Goal: Task Accomplishment & Management: Manage account settings

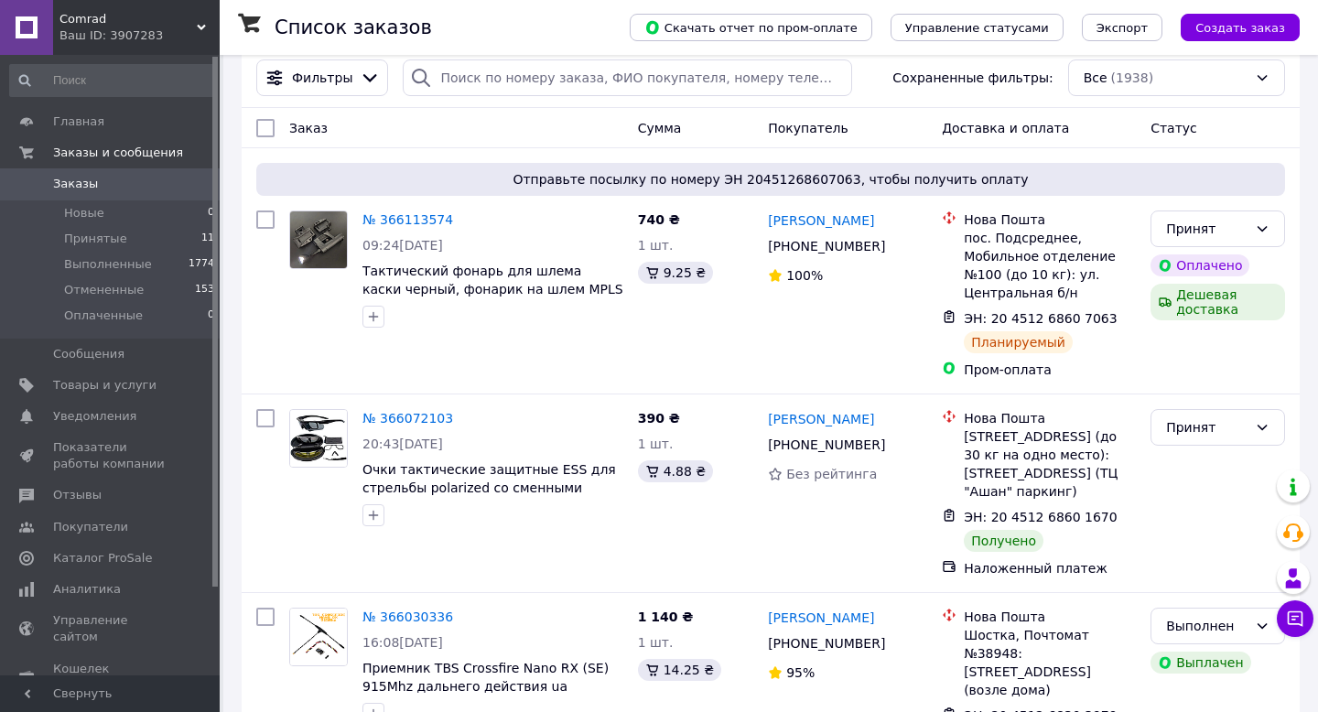
scroll to position [149, 0]
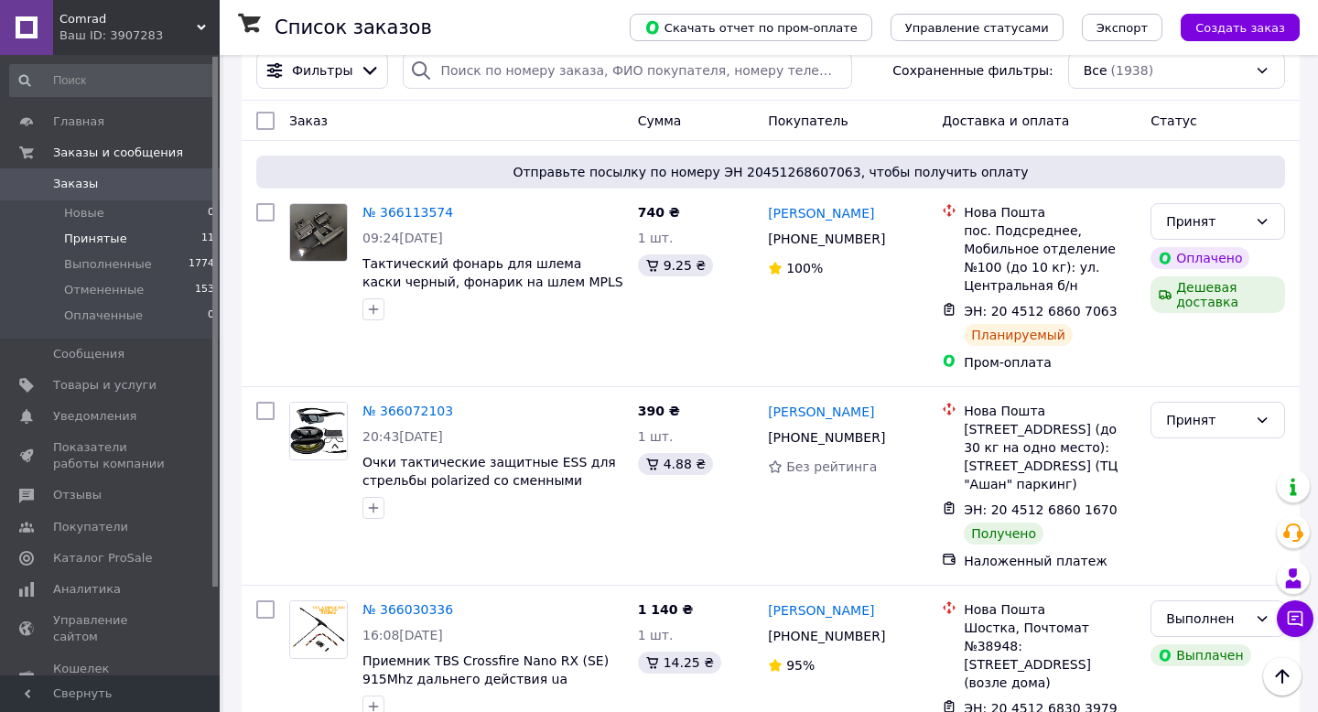
click at [120, 239] on span "Принятые" at bounding box center [95, 239] width 63 height 16
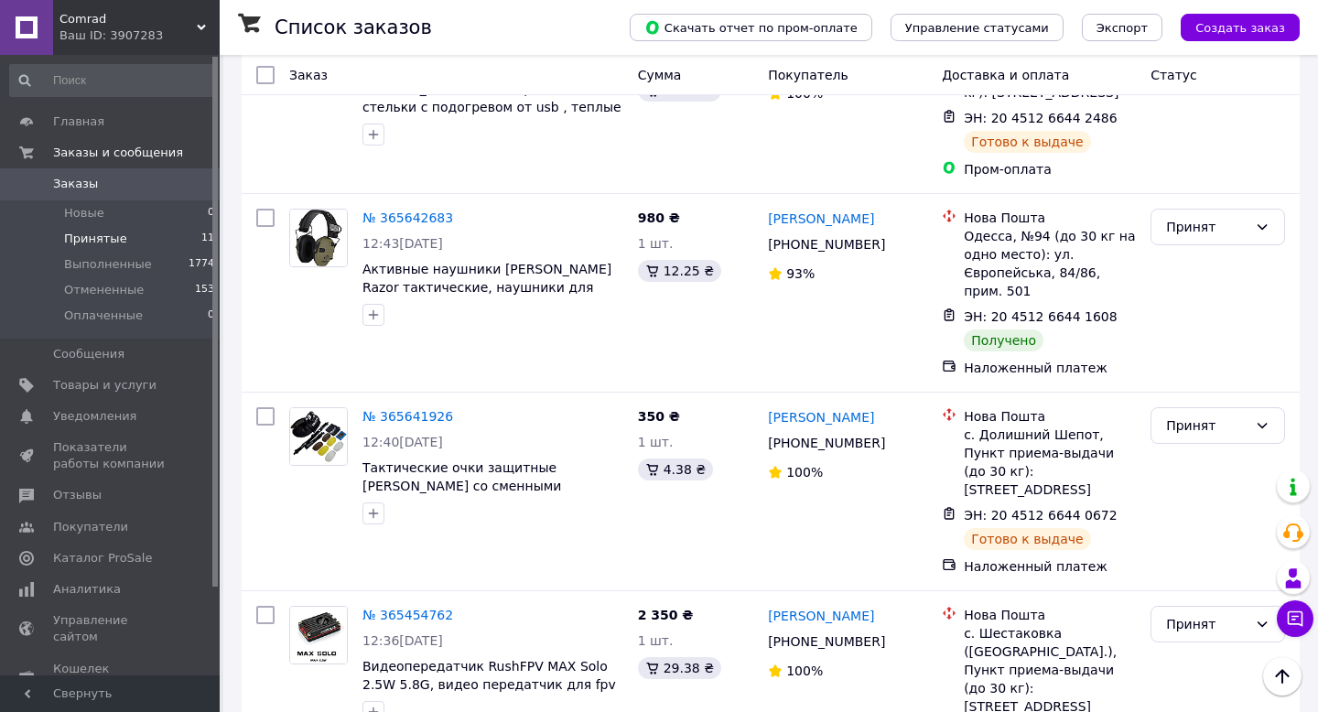
scroll to position [1466, 0]
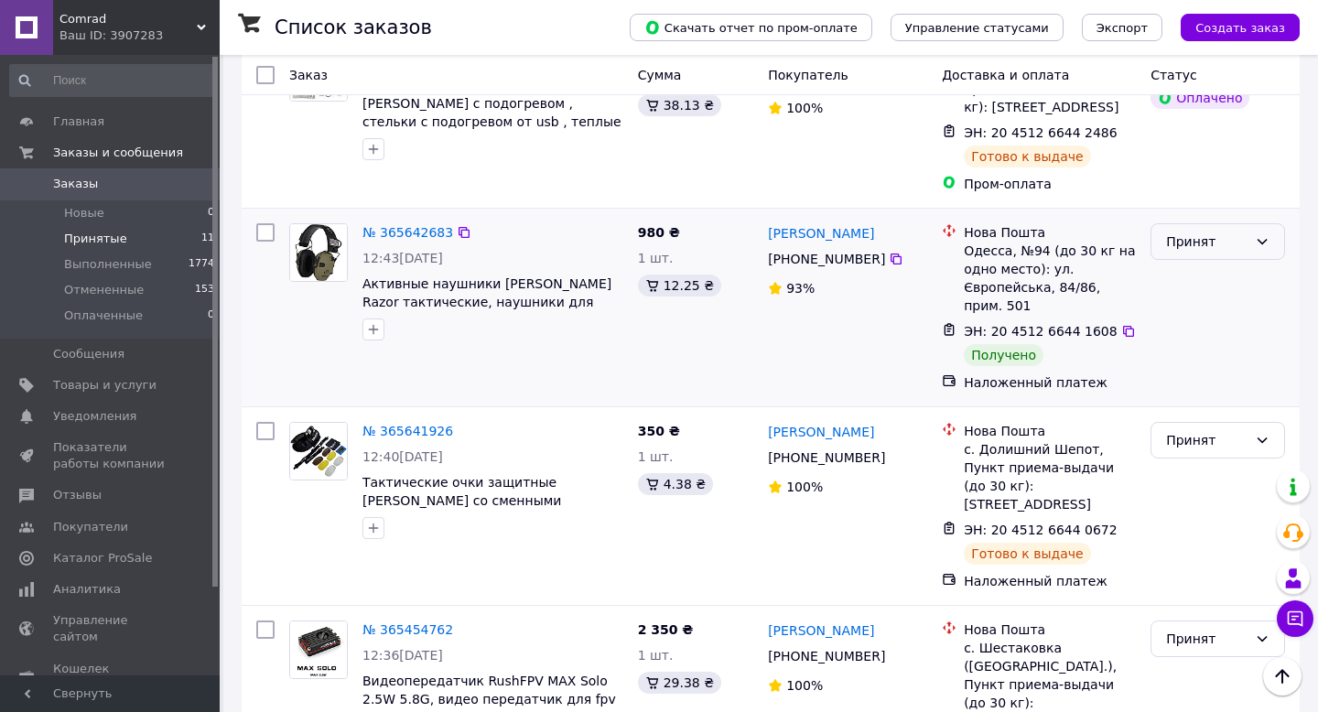
click at [1185, 223] on div "Принят" at bounding box center [1218, 241] width 135 height 37
click at [1182, 275] on li "Выполнен" at bounding box center [1218, 277] width 133 height 33
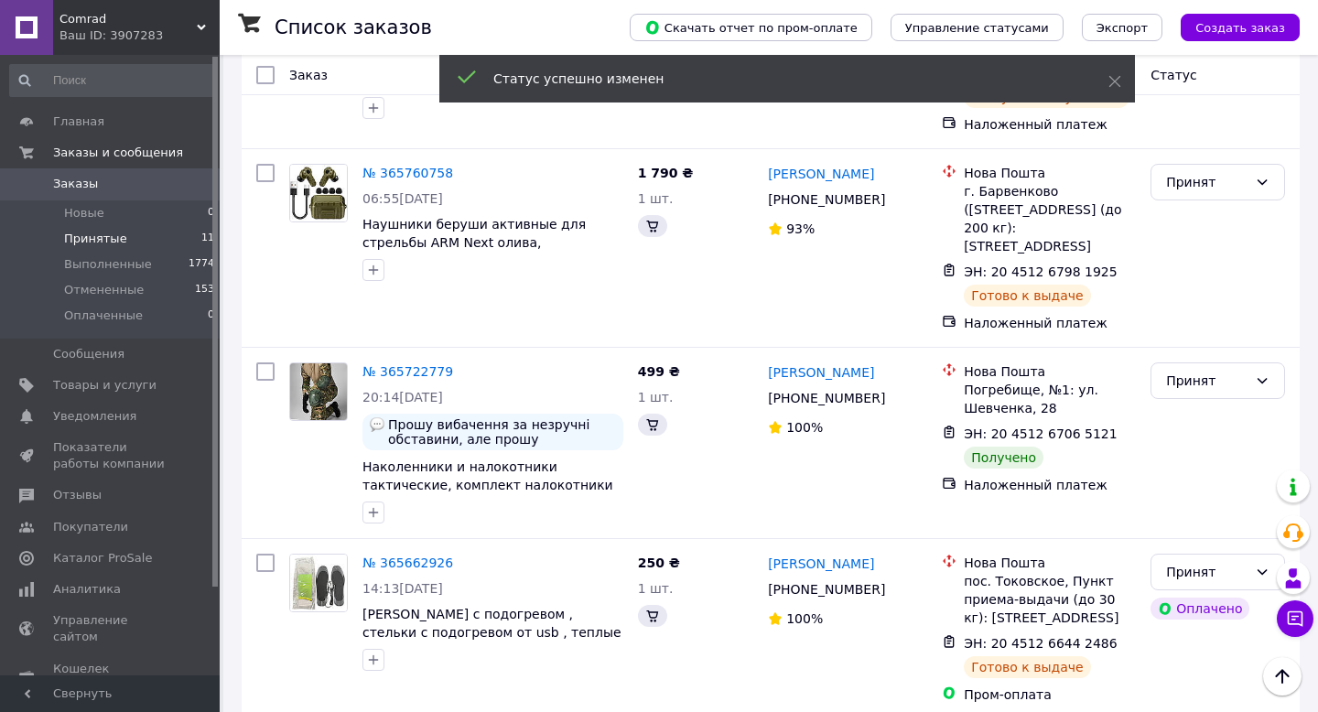
scroll to position [1002, 0]
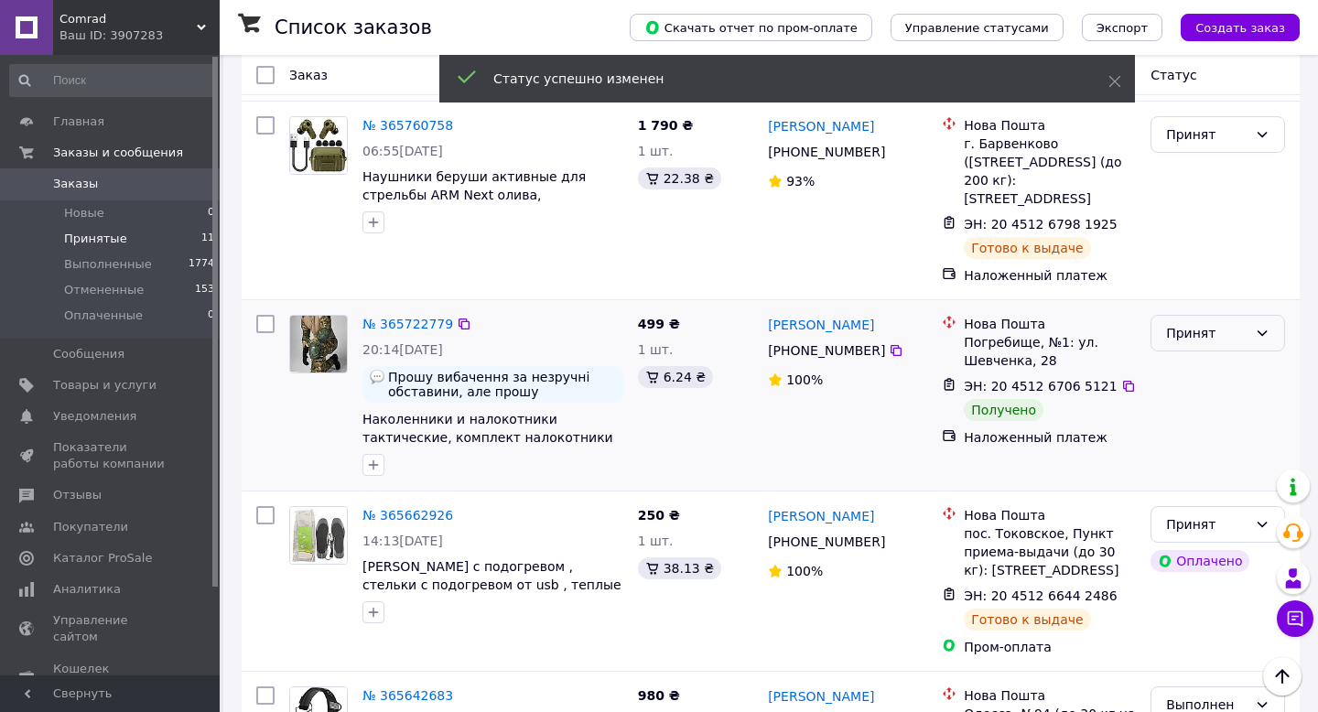
click at [1196, 323] on div "Принят" at bounding box center [1206, 333] width 81 height 20
click at [1191, 357] on li "Выполнен" at bounding box center [1218, 368] width 133 height 33
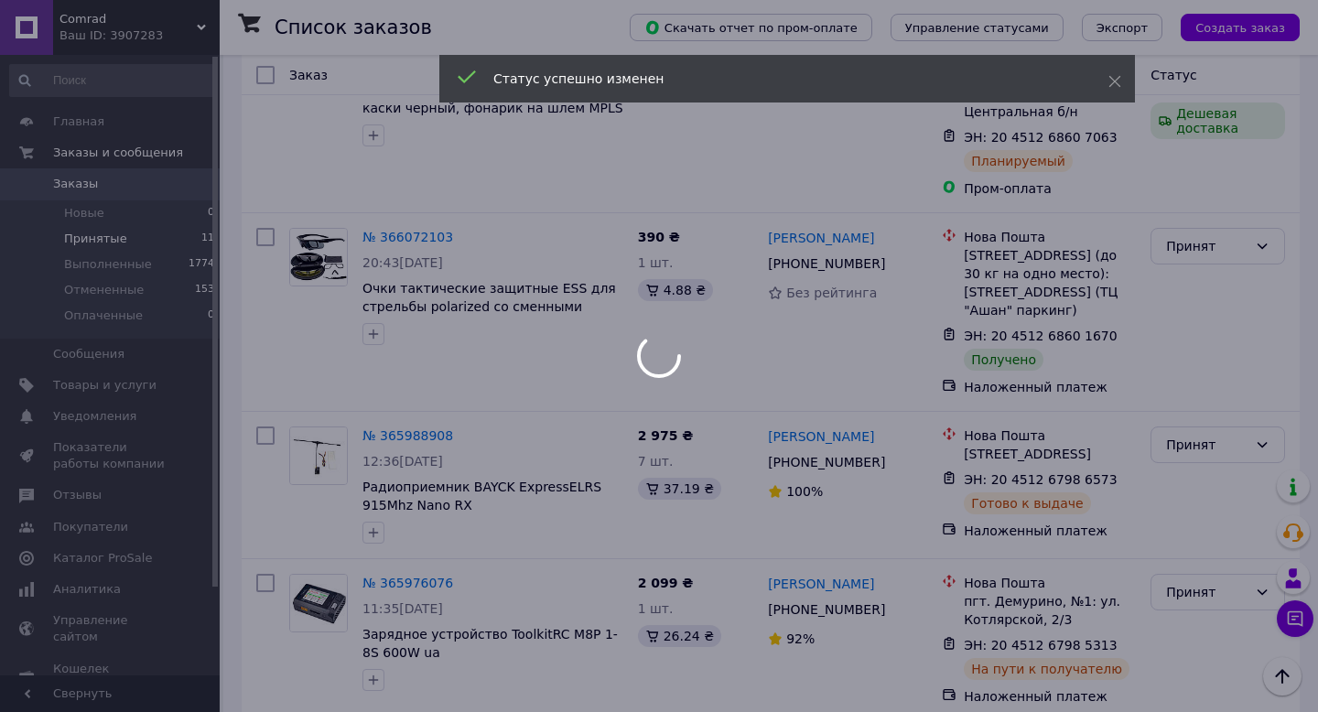
scroll to position [321, 0]
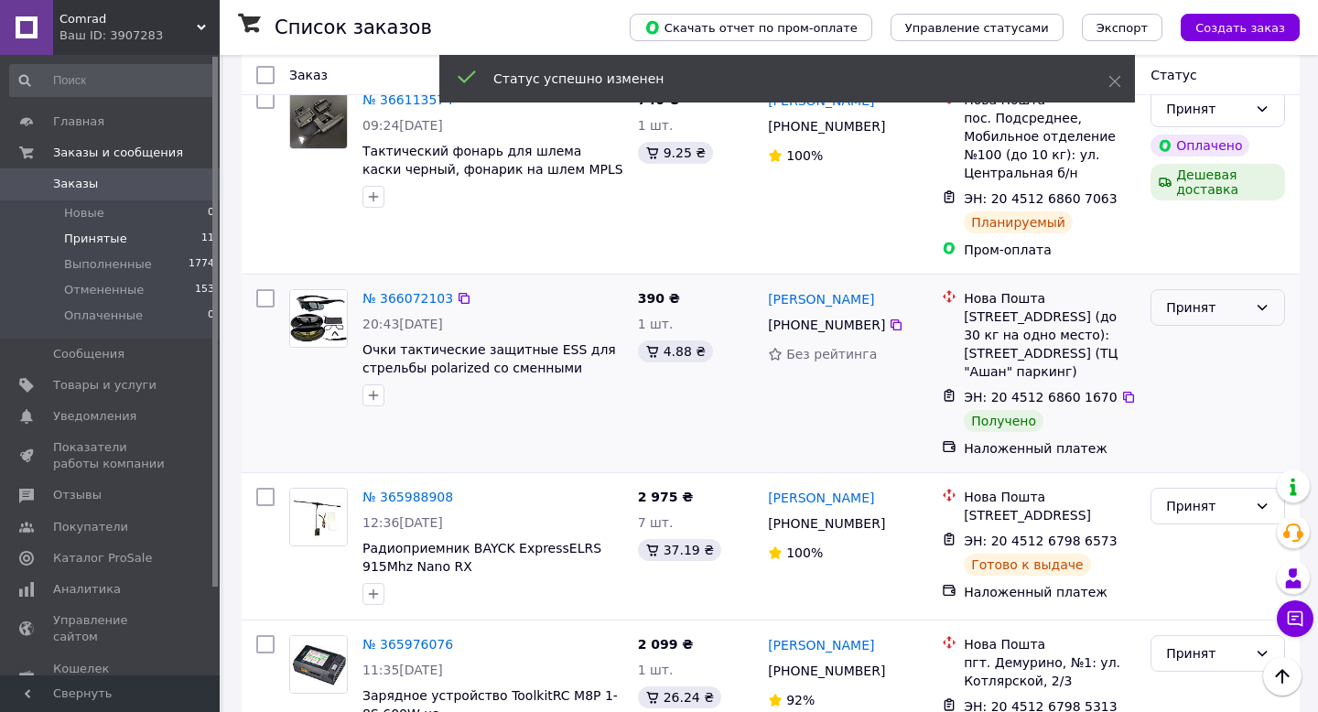
click at [1200, 297] on div "Принят" at bounding box center [1206, 307] width 81 height 20
click at [1195, 337] on li "Выполнен" at bounding box center [1218, 346] width 133 height 33
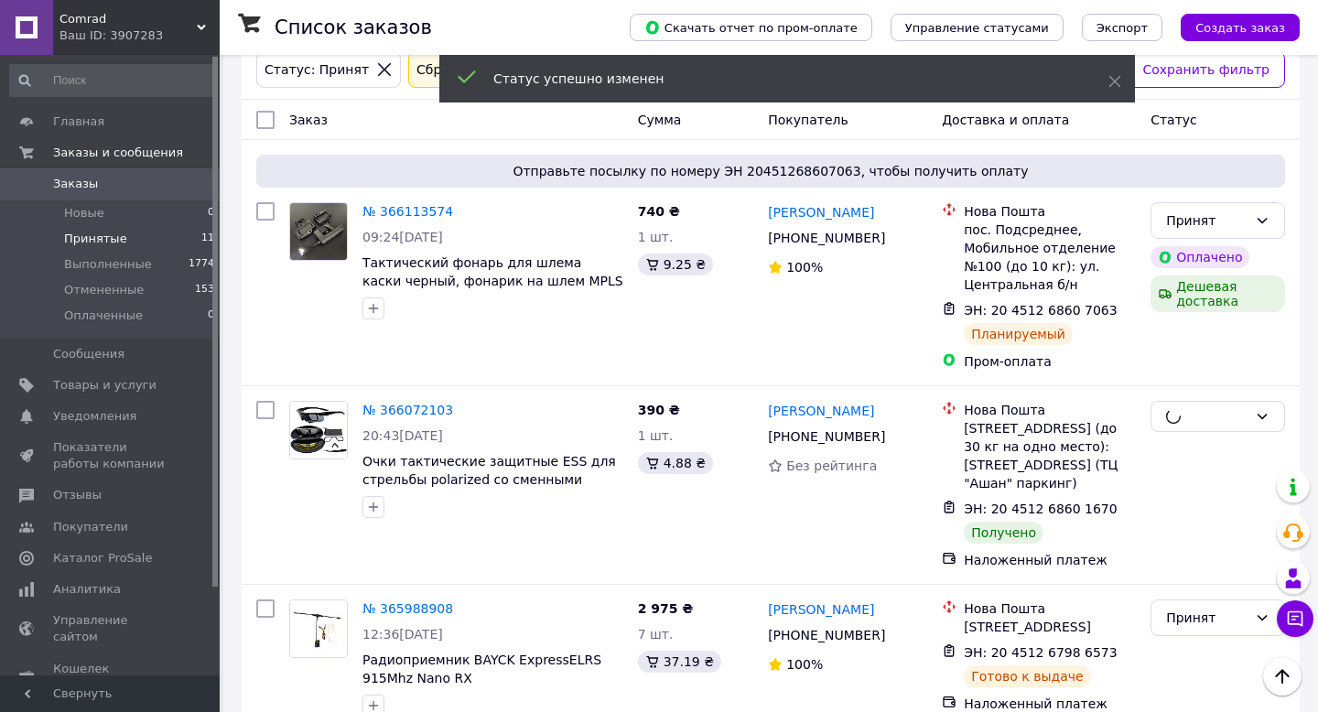
scroll to position [0, 0]
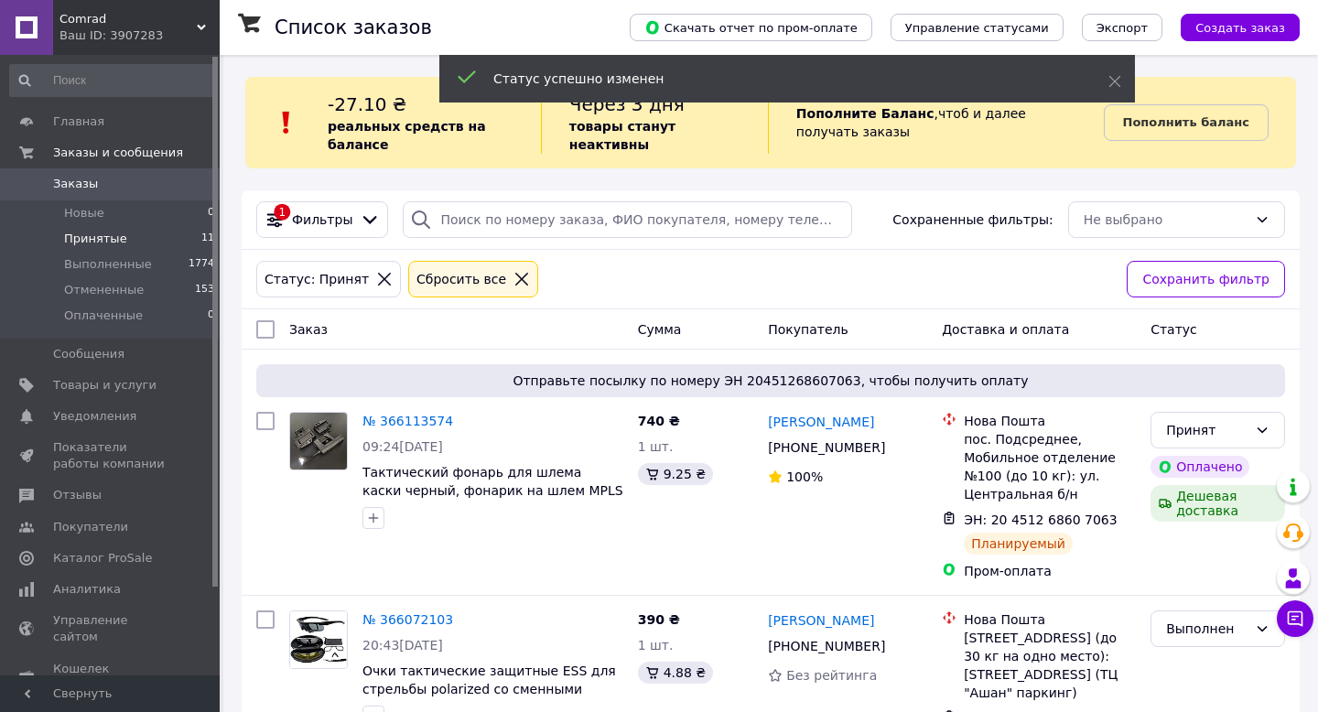
click at [107, 189] on span "Заказы" at bounding box center [111, 184] width 116 height 16
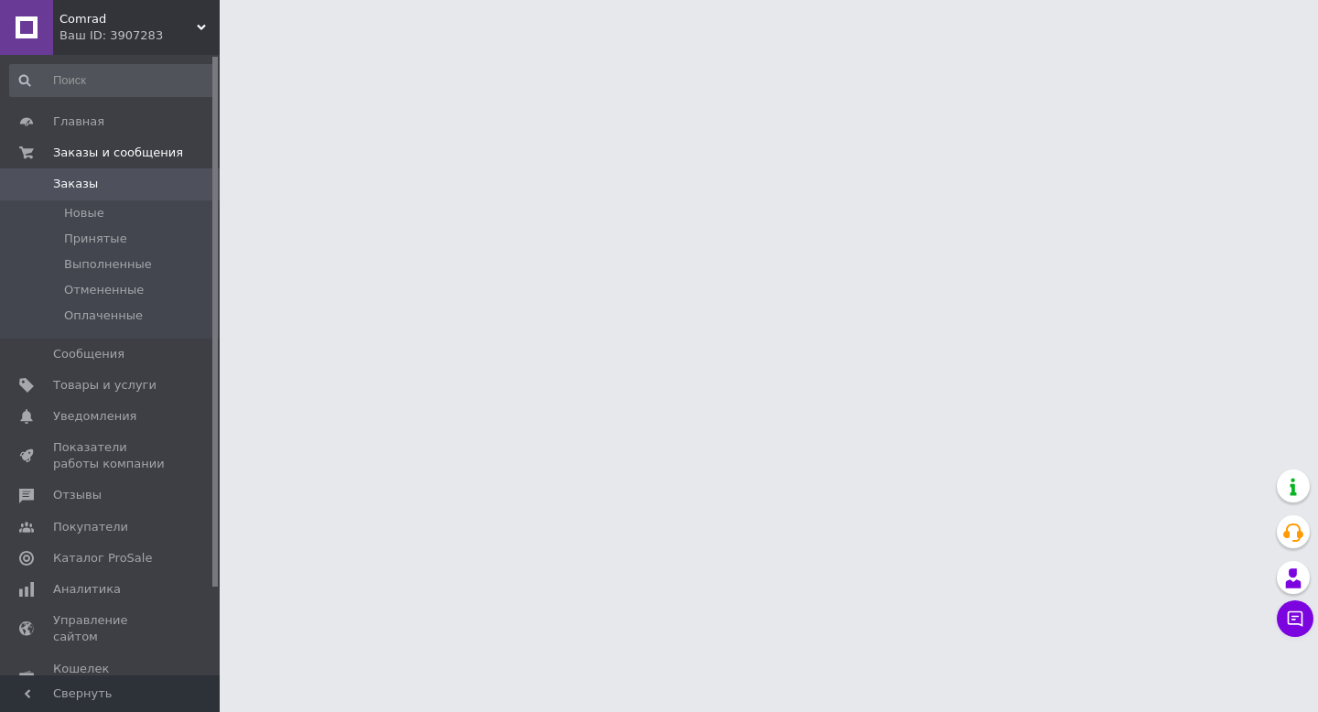
click at [317, 29] on div at bounding box center [659, 23] width 1318 height 46
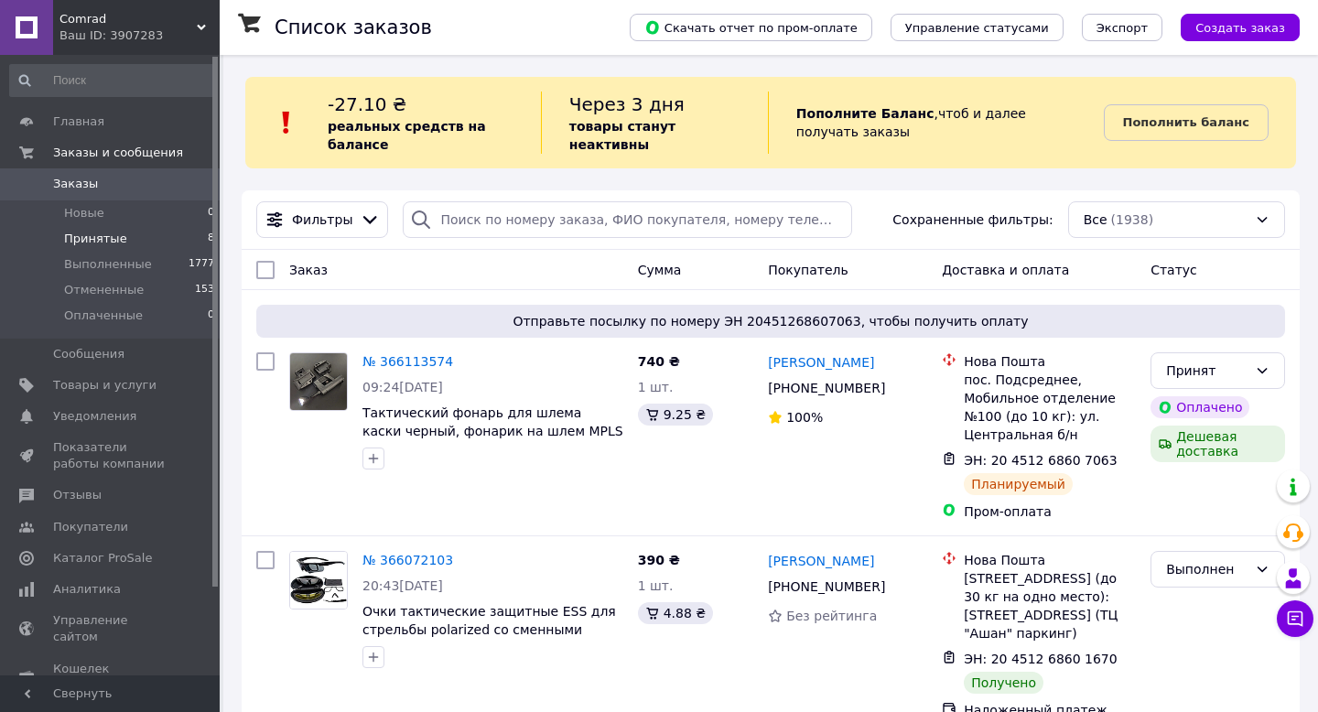
click at [114, 238] on span "Принятые" at bounding box center [95, 239] width 63 height 16
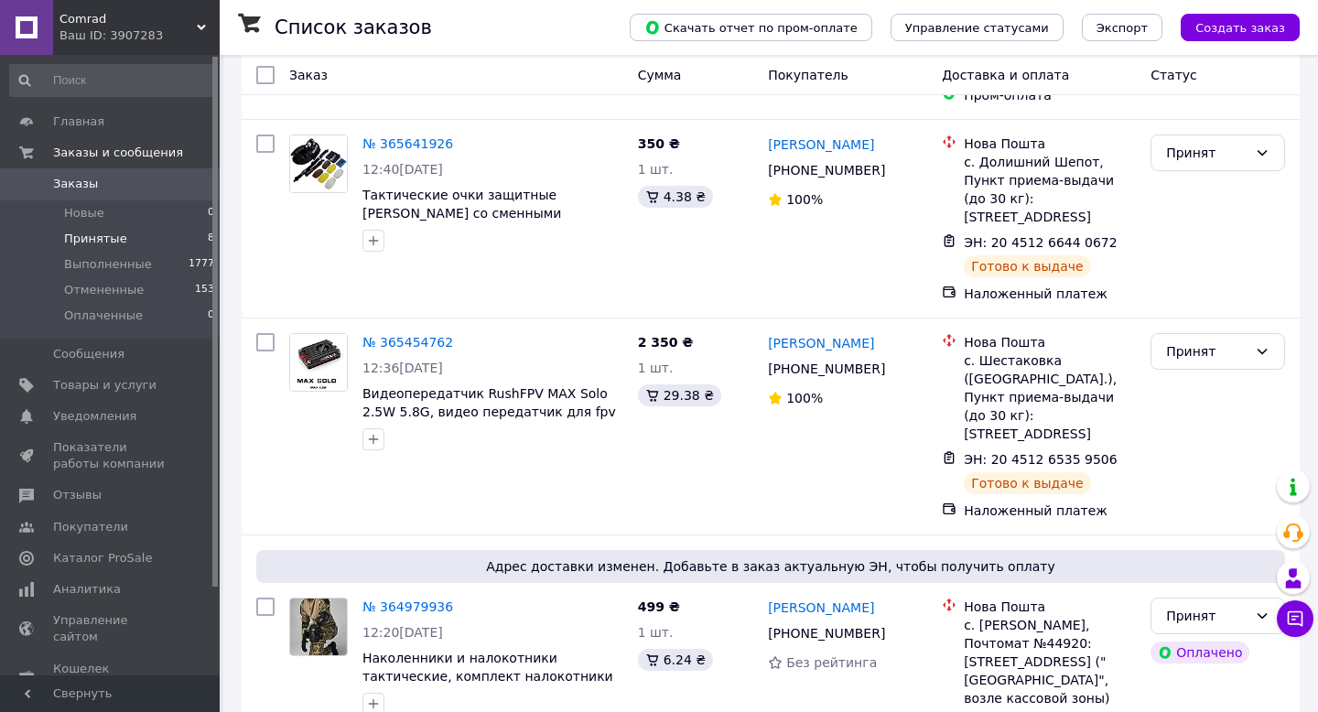
scroll to position [1229, 0]
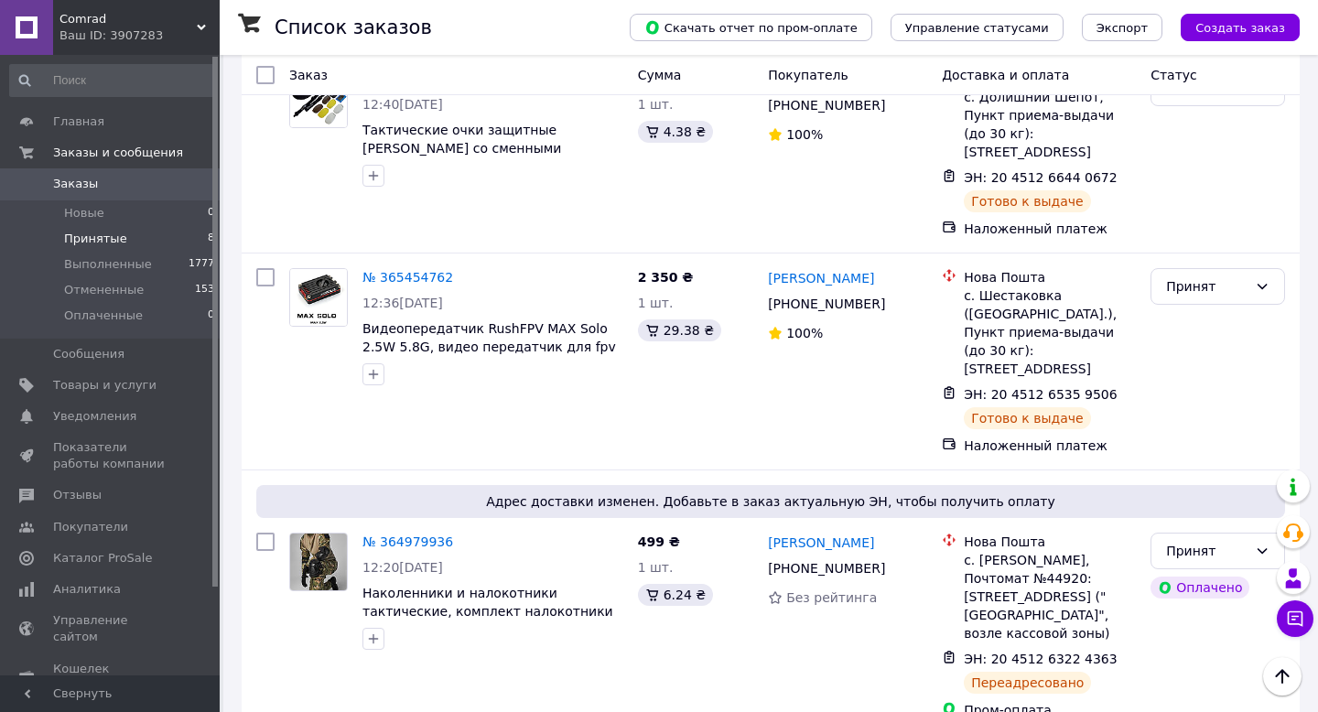
click at [89, 179] on span "Заказы" at bounding box center [75, 184] width 45 height 16
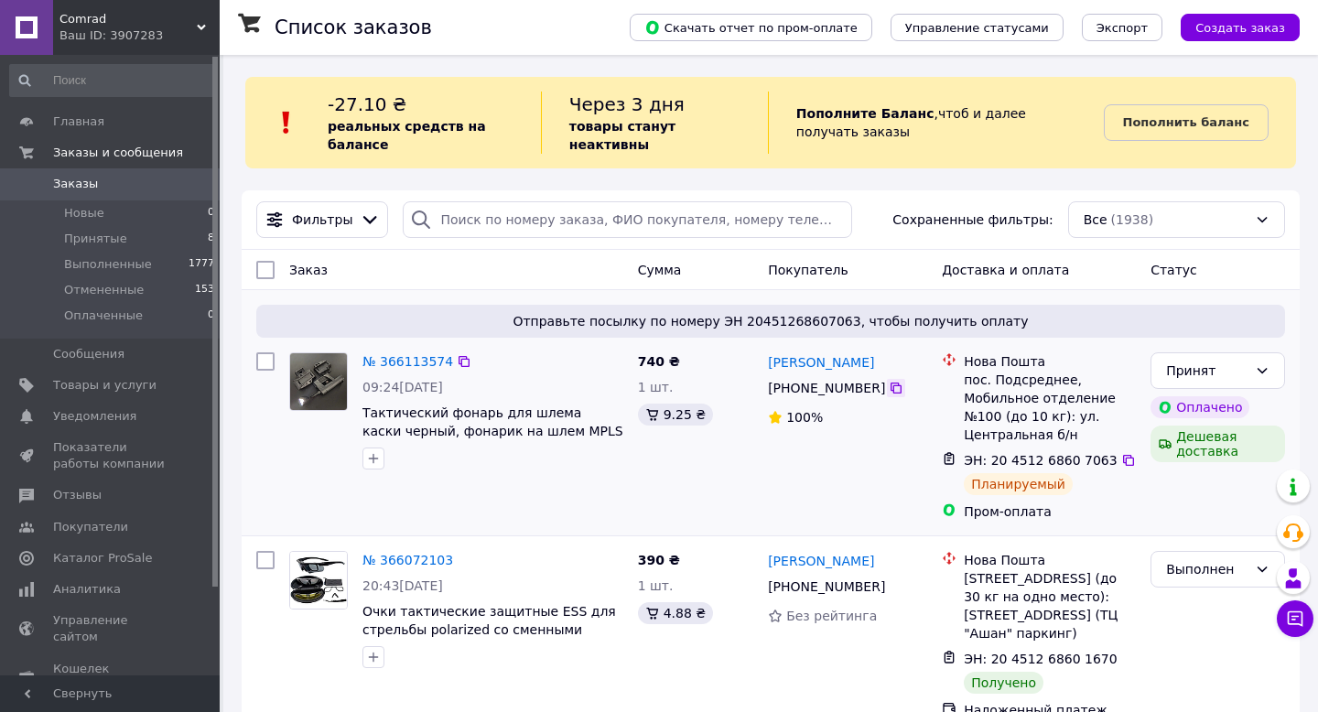
click at [895, 386] on icon at bounding box center [896, 388] width 15 height 15
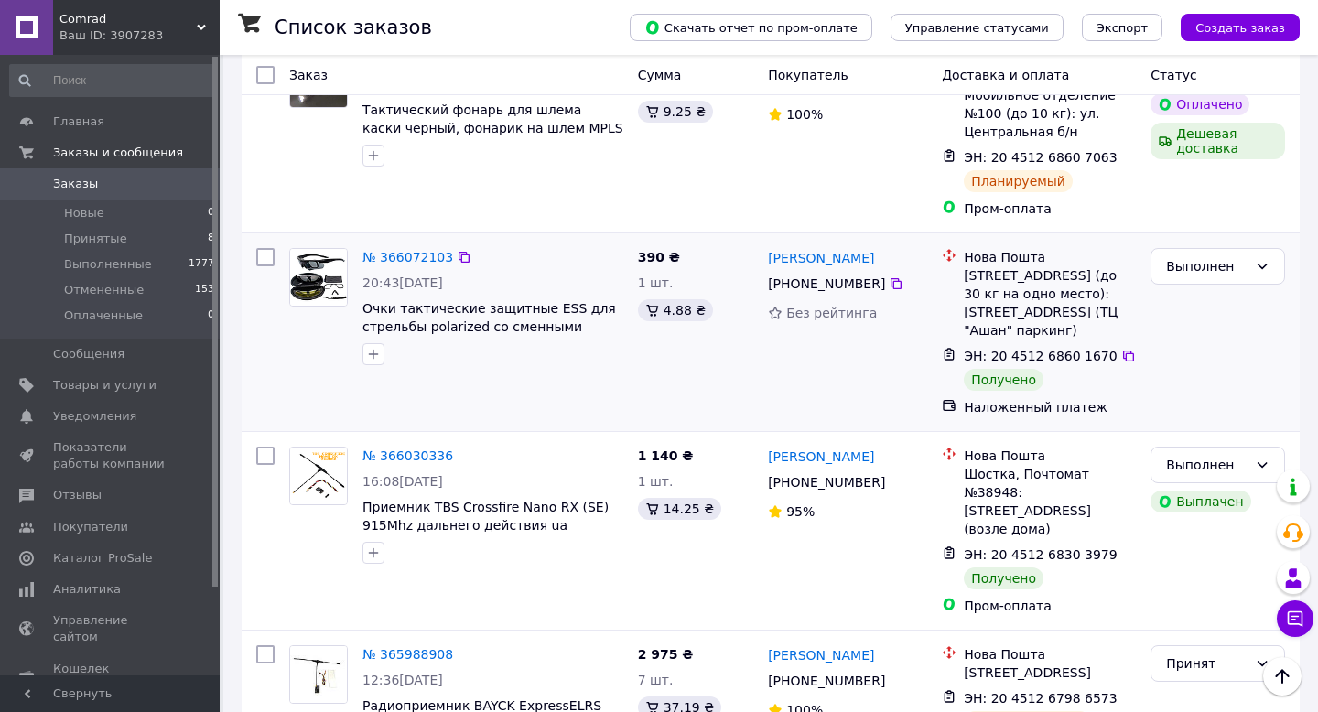
scroll to position [26, 0]
